Goal: Find specific page/section: Find specific page/section

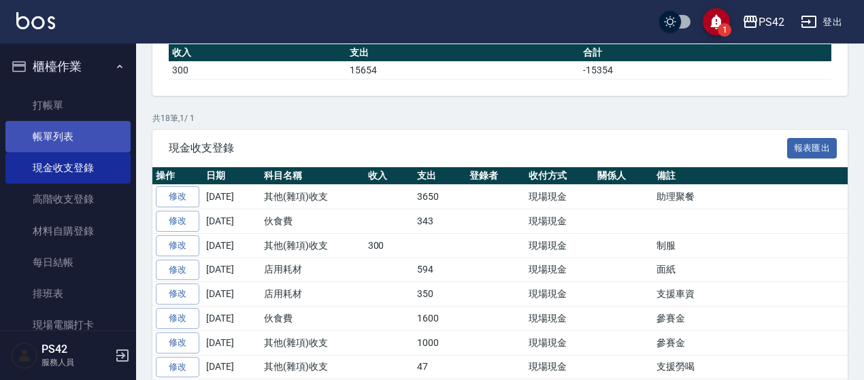
scroll to position [117, 0]
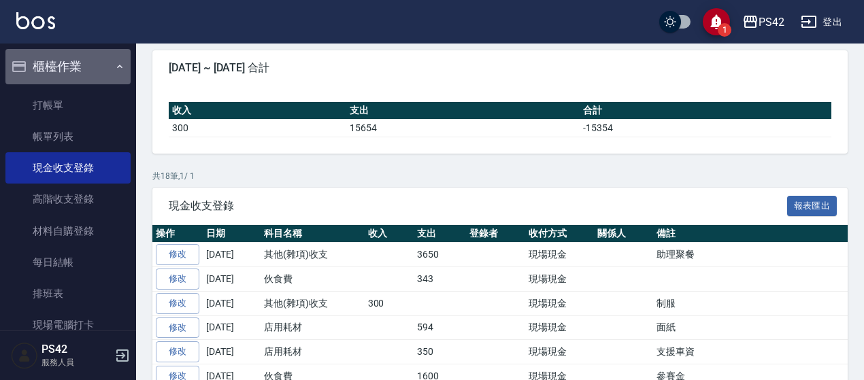
click at [116, 63] on icon "button" at bounding box center [119, 66] width 11 height 11
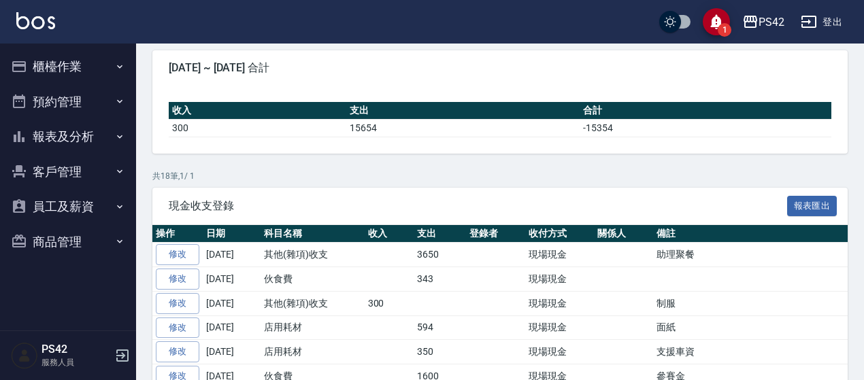
click at [42, 134] on button "報表及分析" at bounding box center [67, 136] width 125 height 35
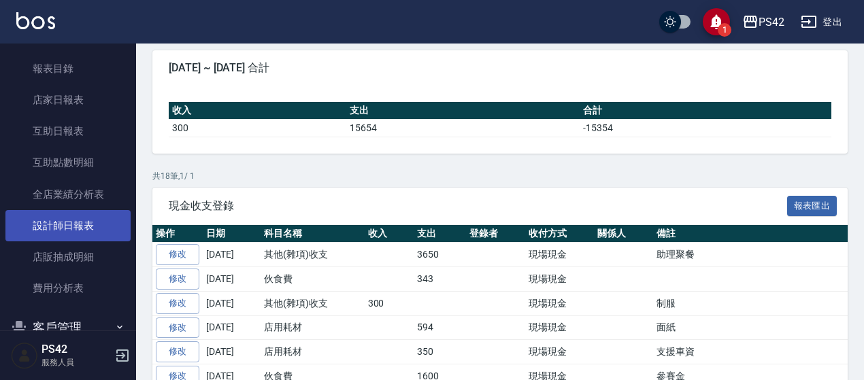
scroll to position [136, 0]
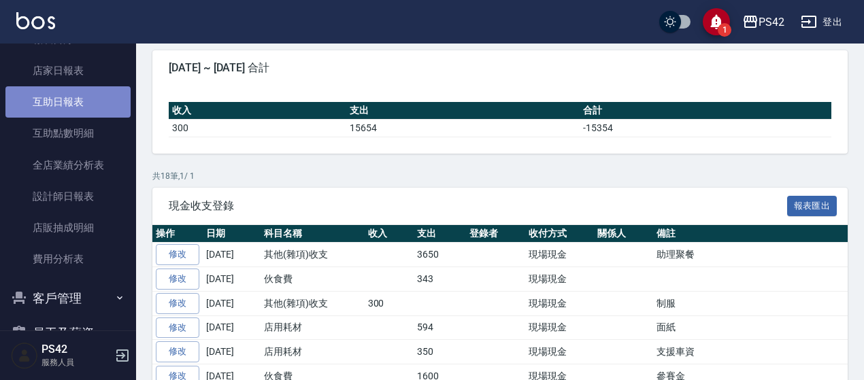
click at [67, 102] on link "互助日報表" at bounding box center [67, 101] width 125 height 31
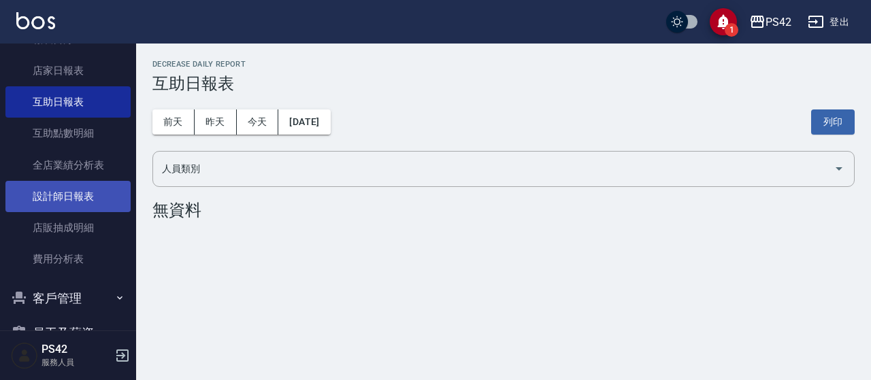
click at [69, 195] on link "設計師日報表" at bounding box center [67, 196] width 125 height 31
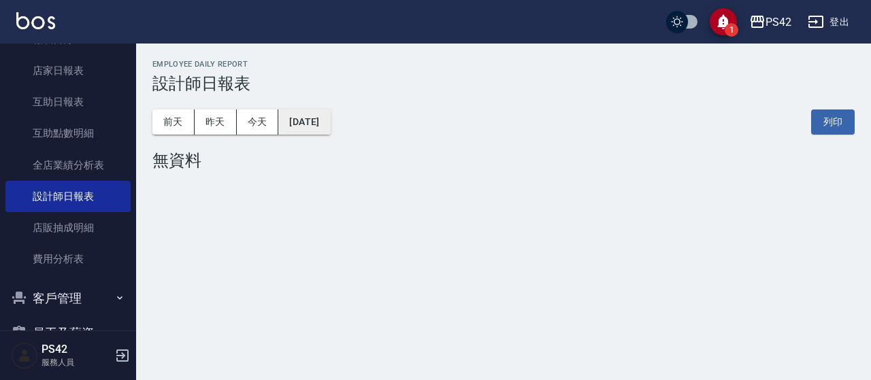
click at [299, 117] on button "[DATE]" at bounding box center [304, 121] width 52 height 25
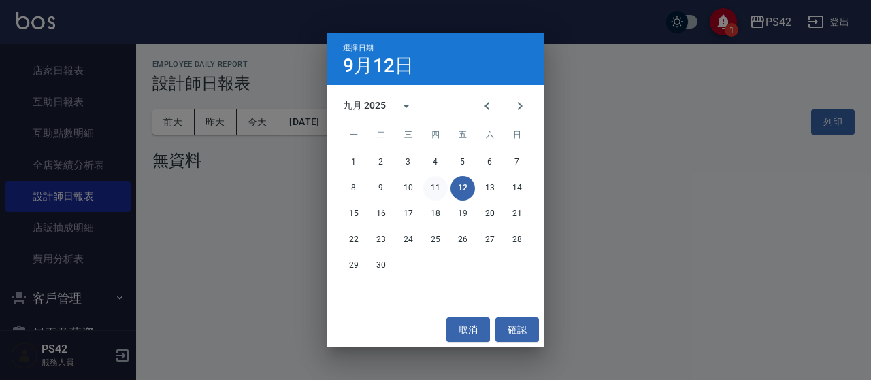
click at [441, 182] on button "11" at bounding box center [435, 188] width 24 height 24
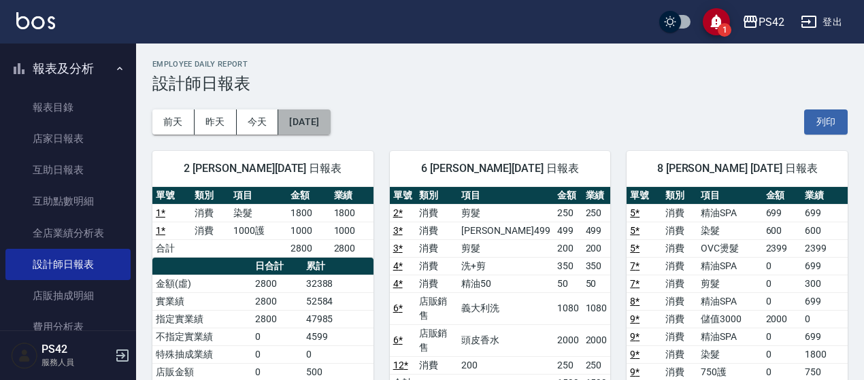
click at [313, 122] on button "[DATE]" at bounding box center [304, 121] width 52 height 25
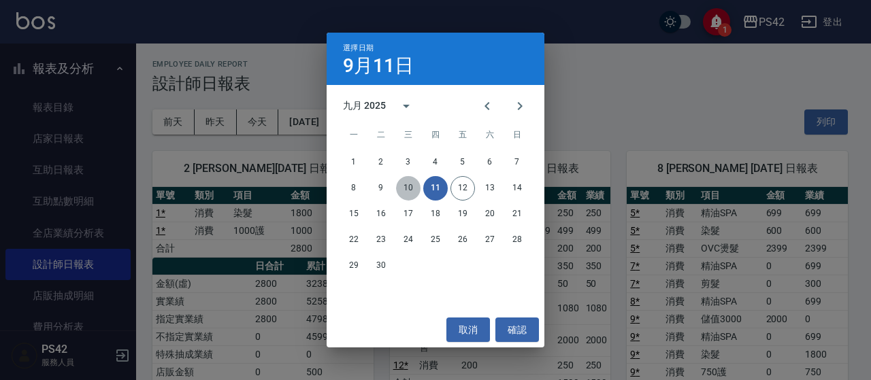
click at [410, 187] on button "10" at bounding box center [408, 188] width 24 height 24
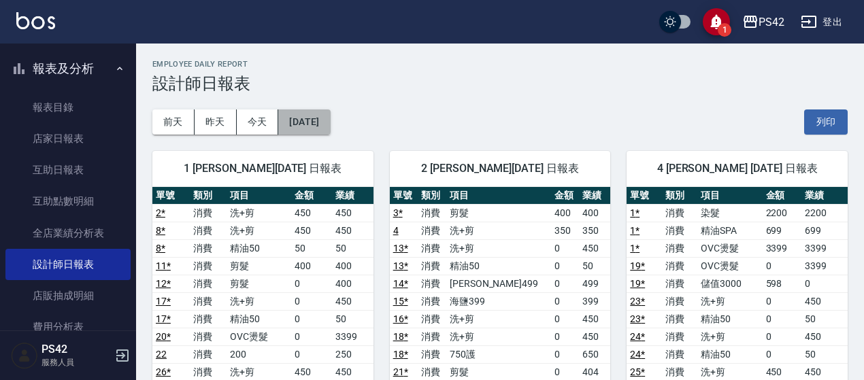
click at [307, 124] on button "[DATE]" at bounding box center [304, 121] width 52 height 25
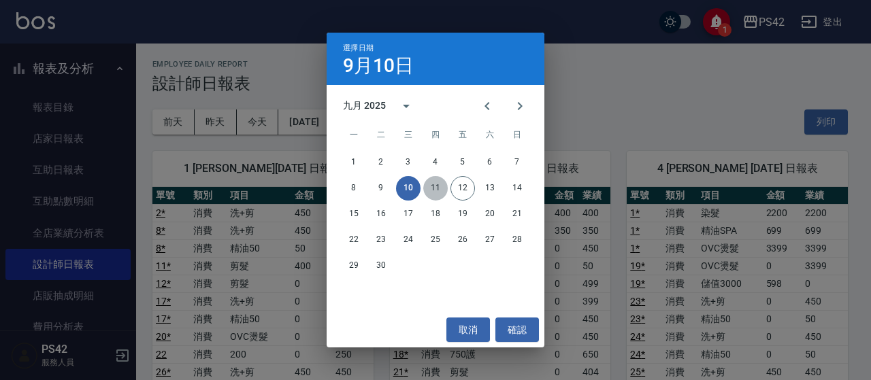
click at [426, 182] on button "11" at bounding box center [435, 188] width 24 height 24
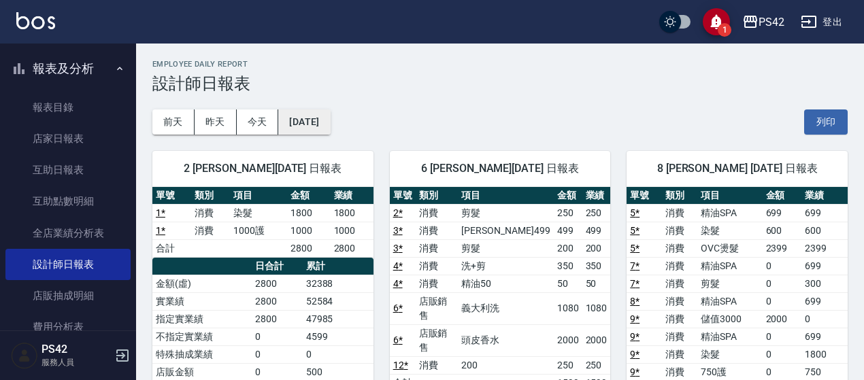
click at [330, 122] on button "[DATE]" at bounding box center [304, 121] width 52 height 25
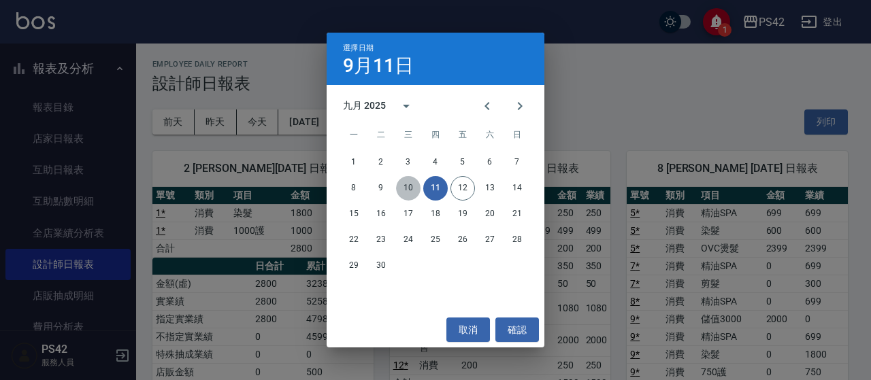
click at [414, 180] on button "10" at bounding box center [408, 188] width 24 height 24
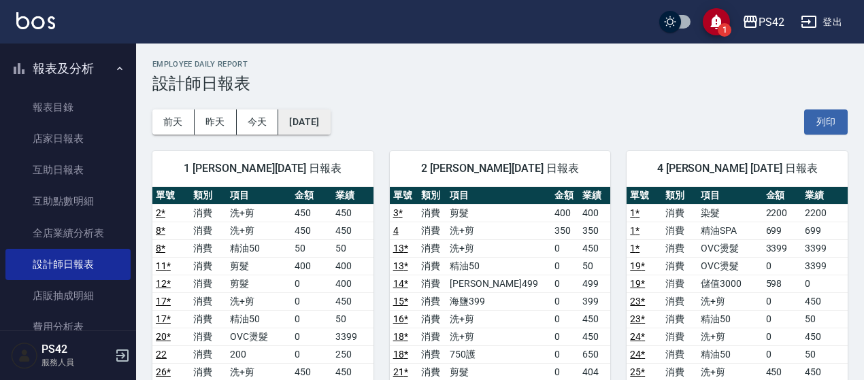
click at [320, 116] on button "[DATE]" at bounding box center [304, 121] width 52 height 25
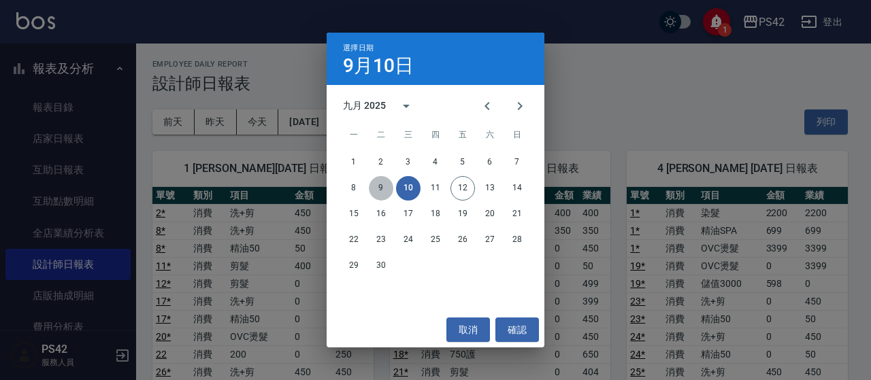
click at [391, 185] on button "9" at bounding box center [381, 188] width 24 height 24
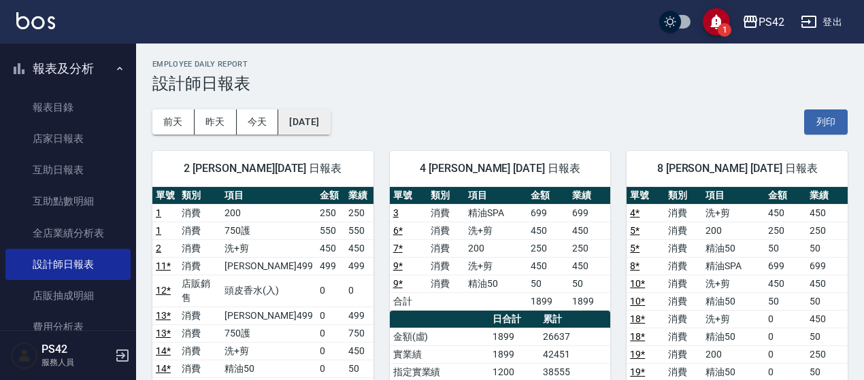
click at [309, 121] on button "[DATE]" at bounding box center [304, 121] width 52 height 25
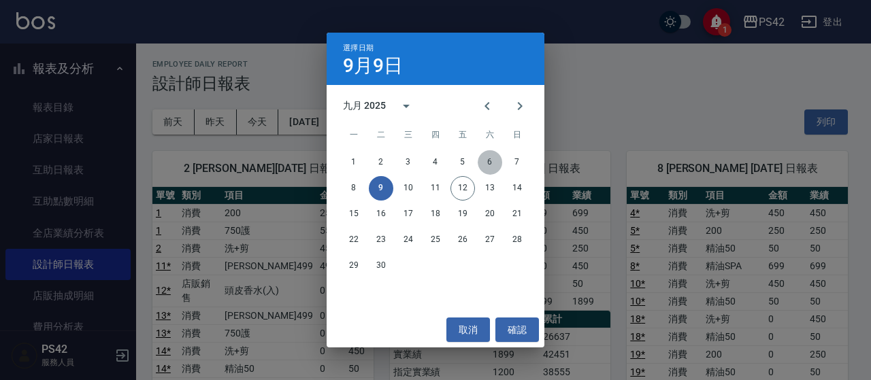
click at [494, 161] on button "6" at bounding box center [489, 162] width 24 height 24
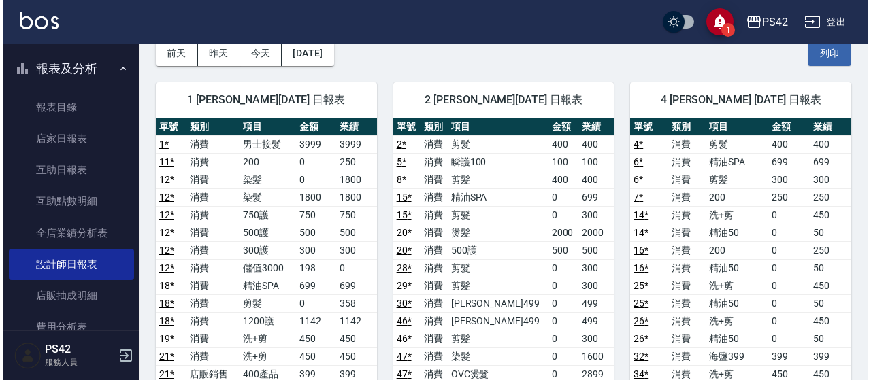
scroll to position [68, 0]
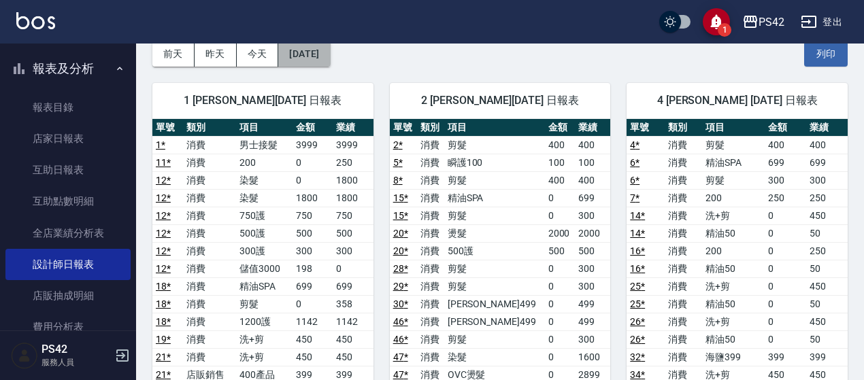
click at [306, 59] on button "[DATE]" at bounding box center [304, 53] width 52 height 25
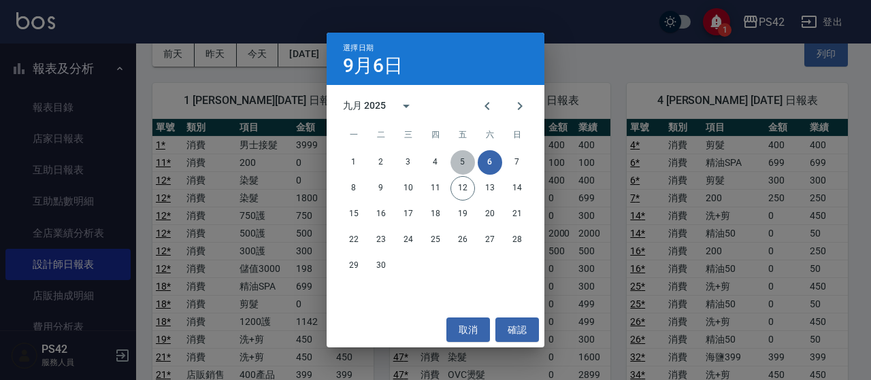
click at [458, 160] on button "5" at bounding box center [462, 162] width 24 height 24
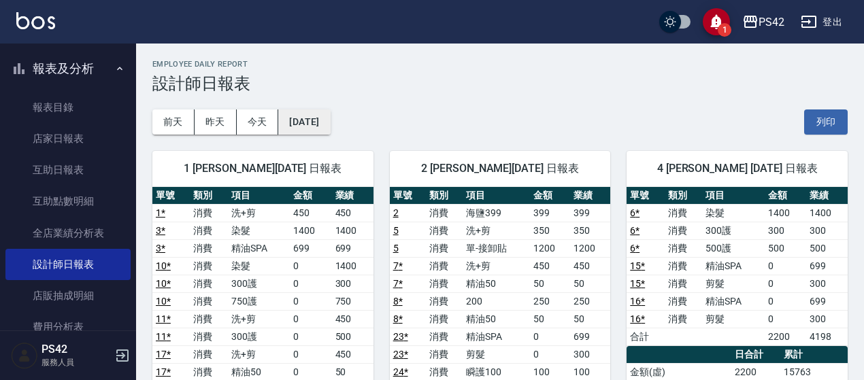
click at [299, 118] on button "[DATE]" at bounding box center [304, 121] width 52 height 25
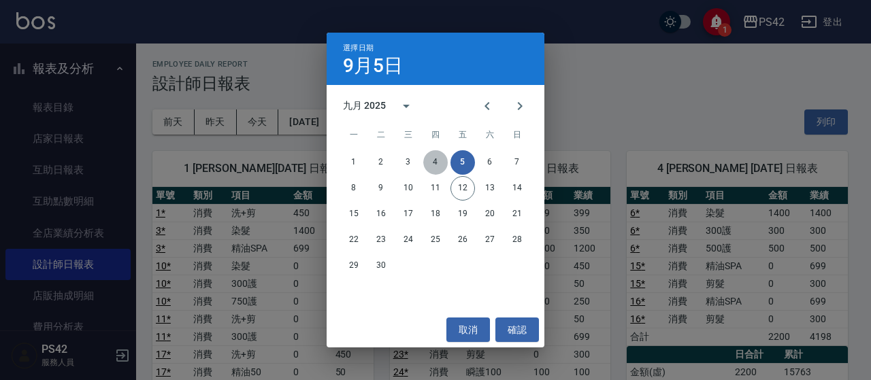
click at [437, 165] on button "4" at bounding box center [435, 162] width 24 height 24
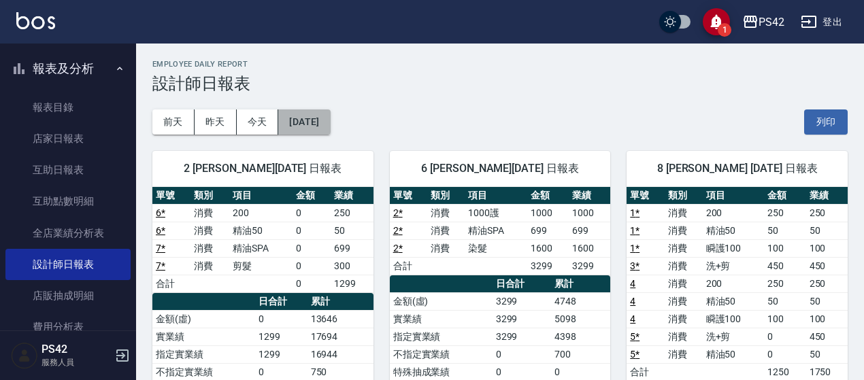
click at [330, 115] on button "[DATE]" at bounding box center [304, 121] width 52 height 25
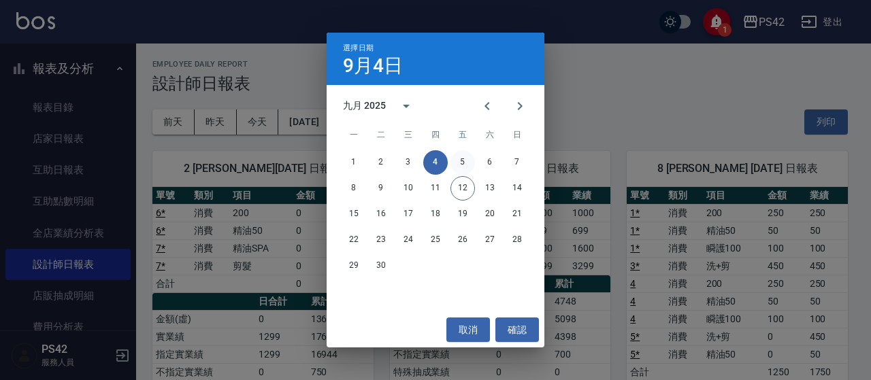
click at [457, 165] on button "5" at bounding box center [462, 162] width 24 height 24
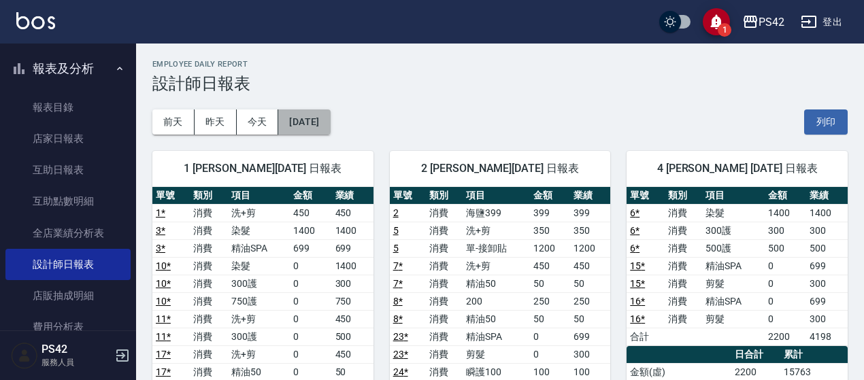
click at [288, 112] on button "[DATE]" at bounding box center [304, 121] width 52 height 25
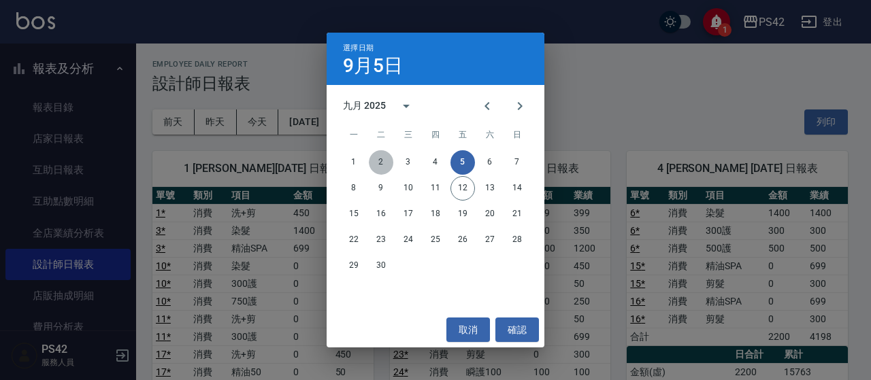
click at [377, 157] on button "2" at bounding box center [381, 162] width 24 height 24
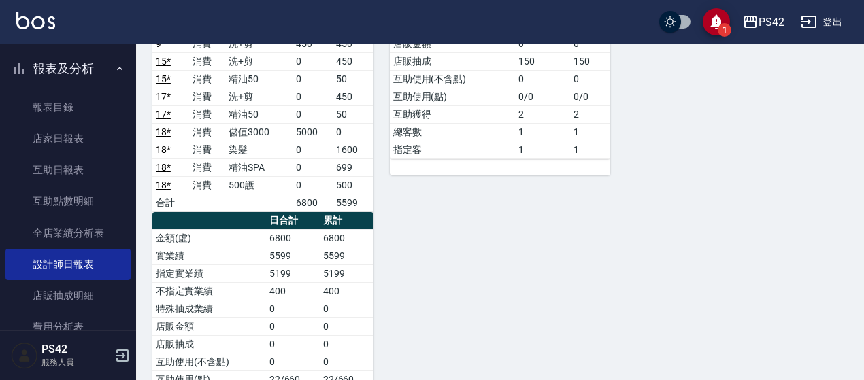
scroll to position [1147, 0]
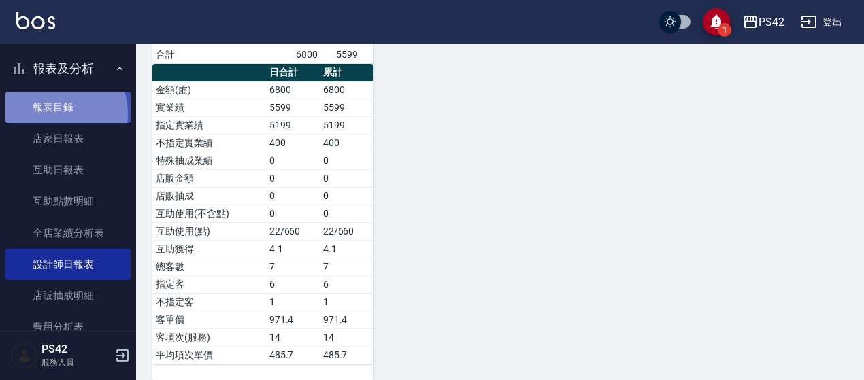
click at [47, 114] on link "報表目錄" at bounding box center [67, 107] width 125 height 31
